Goal: Task Accomplishment & Management: Manage account settings

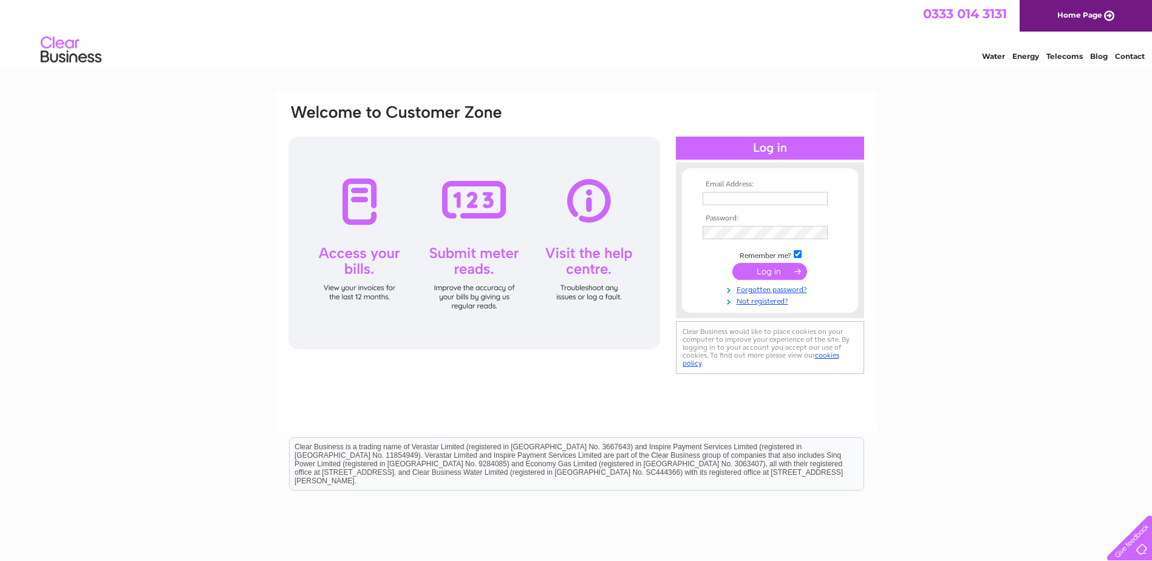
type input "accounts@sutherlandestates.com"
click at [763, 271] on input "submit" at bounding box center [769, 272] width 75 height 17
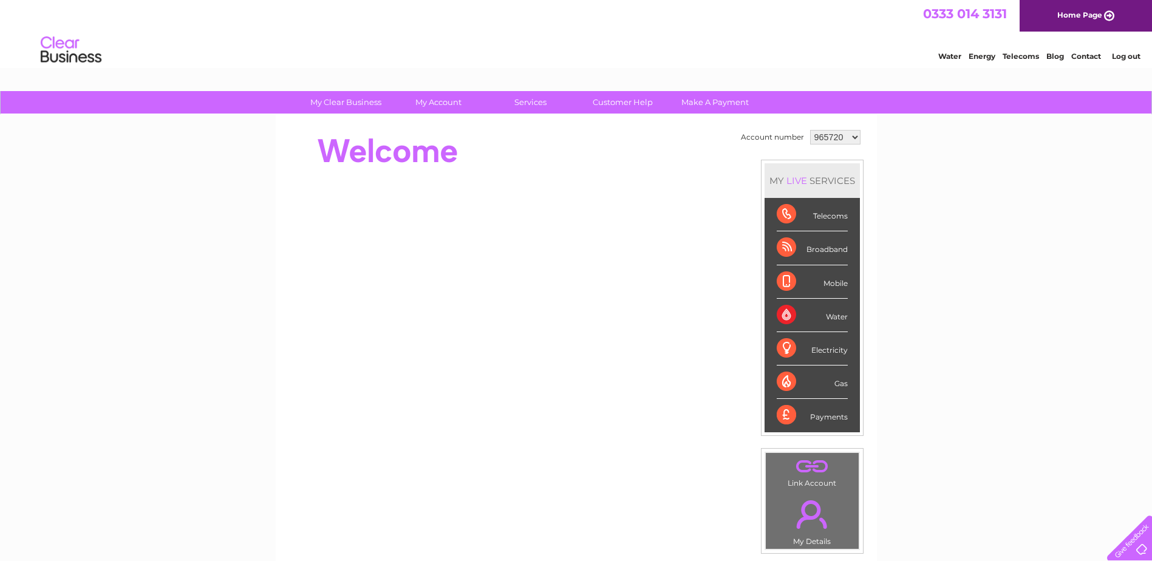
click at [853, 135] on select "965720 1084997" at bounding box center [835, 137] width 50 height 15
select select "1084997"
click at [810, 130] on select "965720 1084997" at bounding box center [835, 137] width 50 height 15
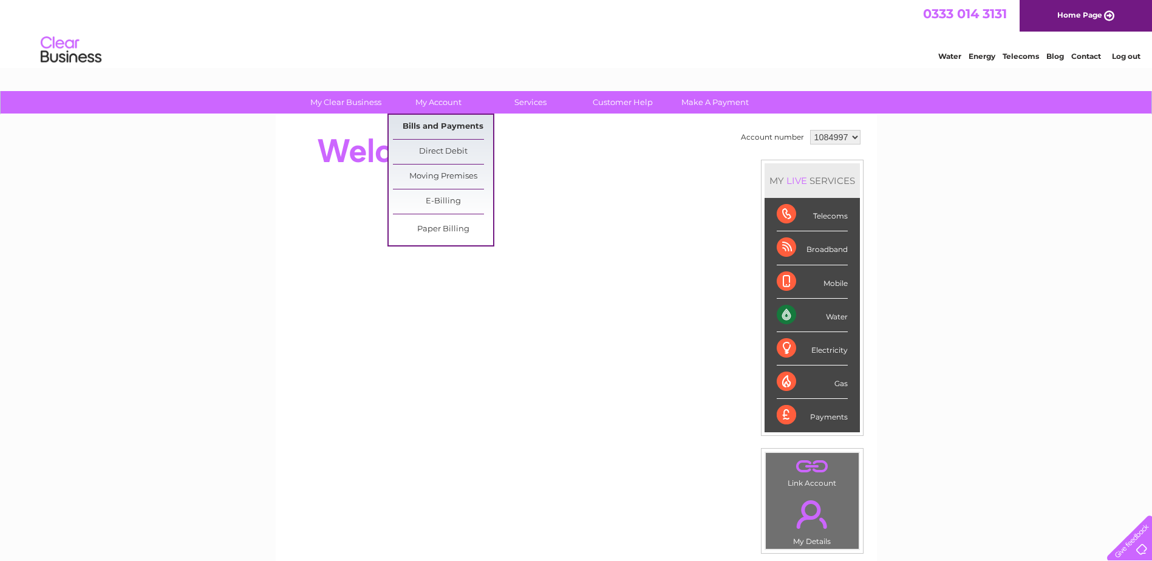
click at [432, 124] on link "Bills and Payments" at bounding box center [443, 127] width 100 height 24
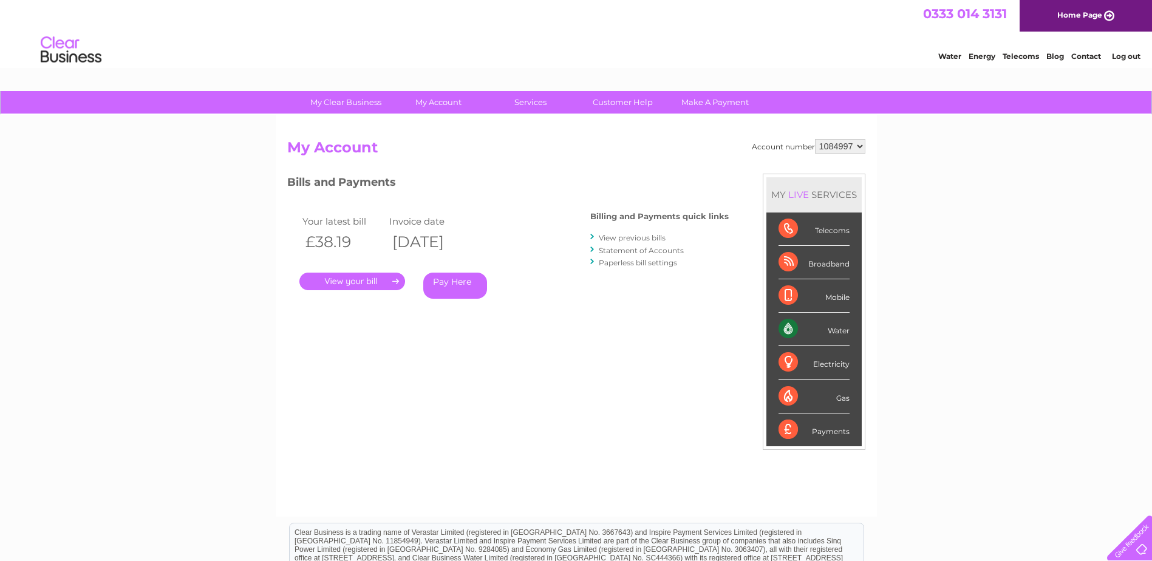
click at [377, 283] on link "." at bounding box center [352, 282] width 106 height 18
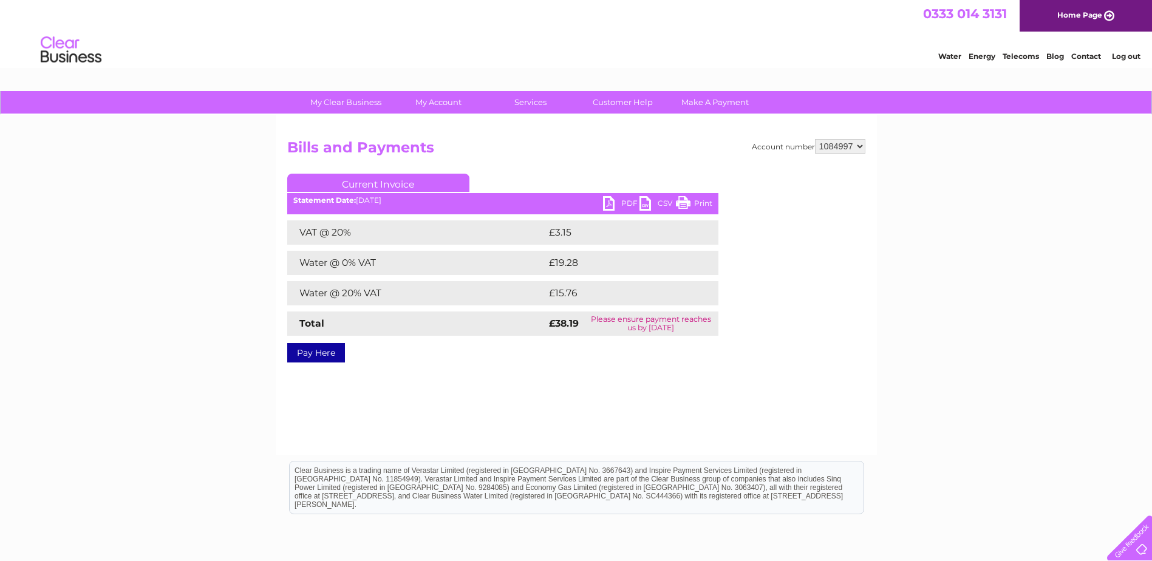
click at [622, 201] on link "PDF" at bounding box center [621, 205] width 36 height 18
